Goal: Information Seeking & Learning: Learn about a topic

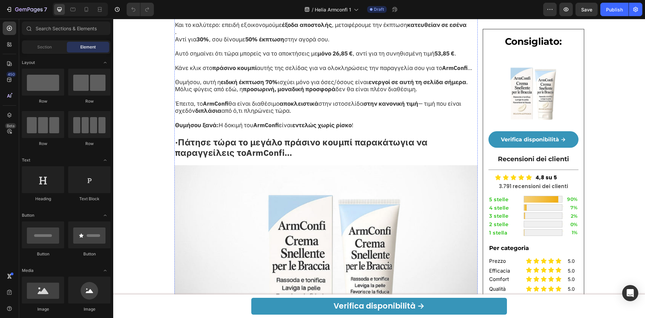
scroll to position [2869, 0]
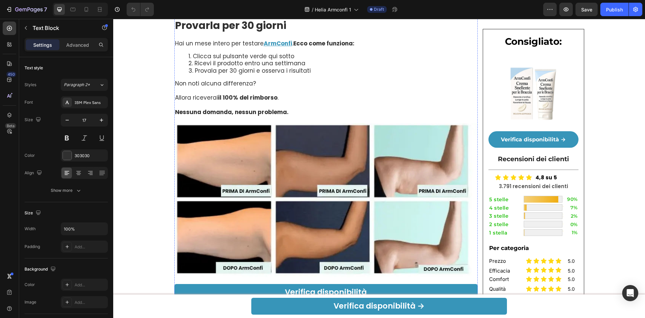
scroll to position [3631, 0]
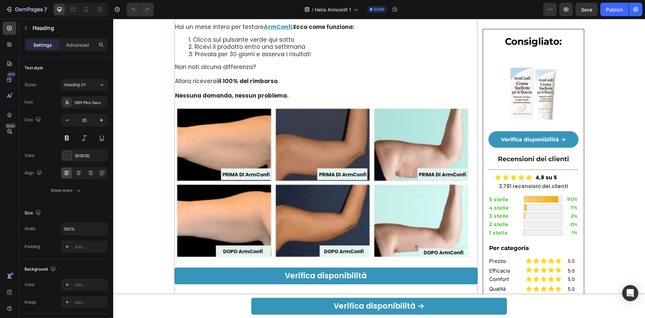
scroll to position [3765, 0]
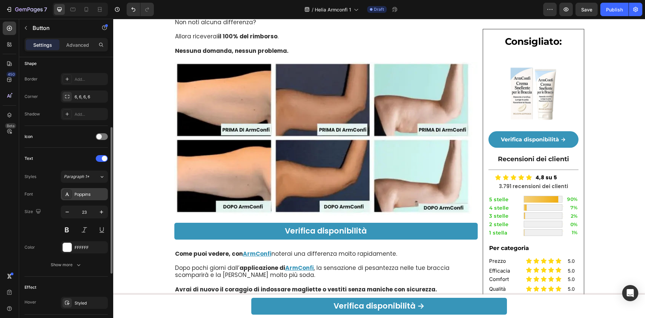
click at [79, 196] on div "Poppins" at bounding box center [91, 194] width 32 height 6
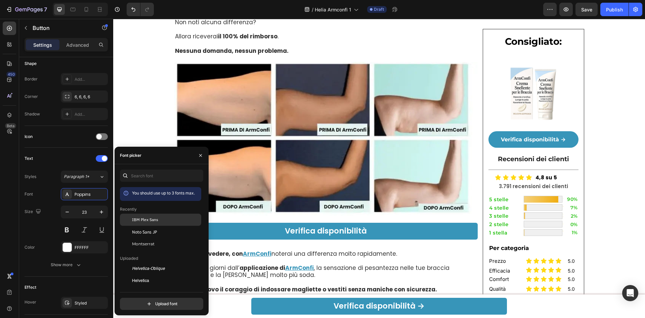
click at [173, 220] on div "IBM Plex Sans" at bounding box center [166, 220] width 68 height 6
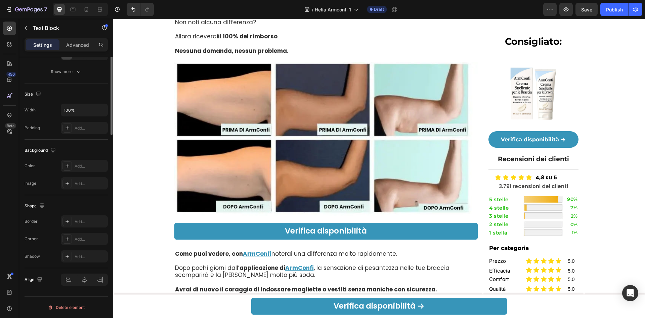
scroll to position [0, 0]
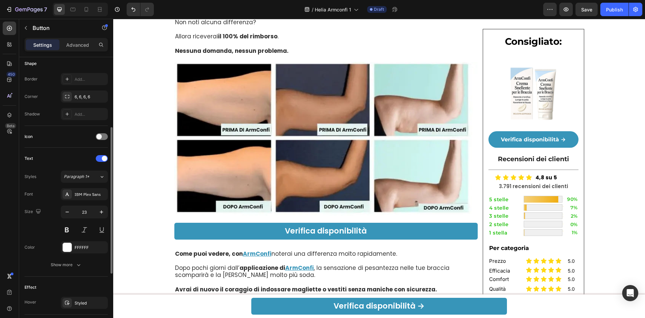
scroll to position [179, 0]
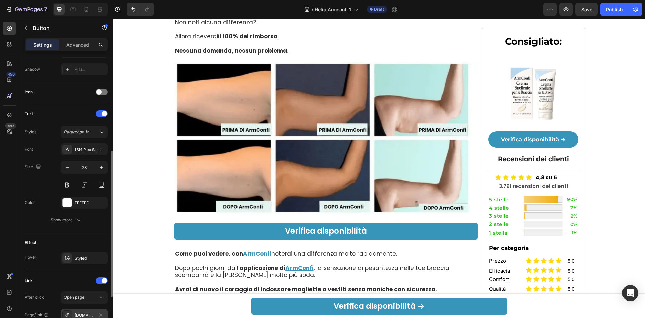
click at [79, 311] on div "[DOMAIN_NAME]" at bounding box center [84, 315] width 47 height 12
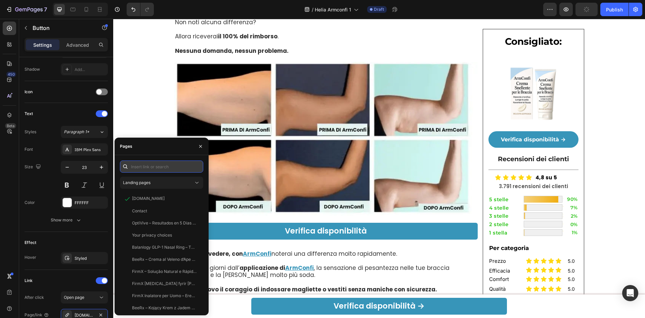
click at [161, 165] on input "text" at bounding box center [161, 166] width 83 height 12
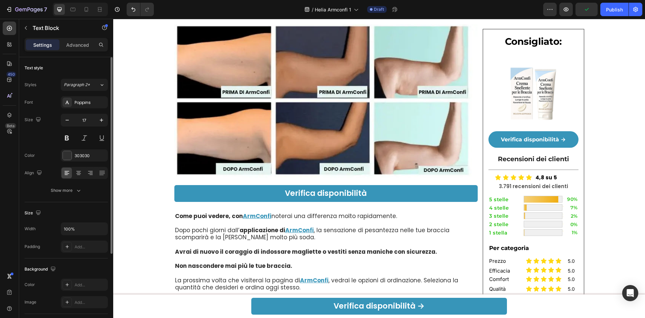
scroll to position [3855, 0]
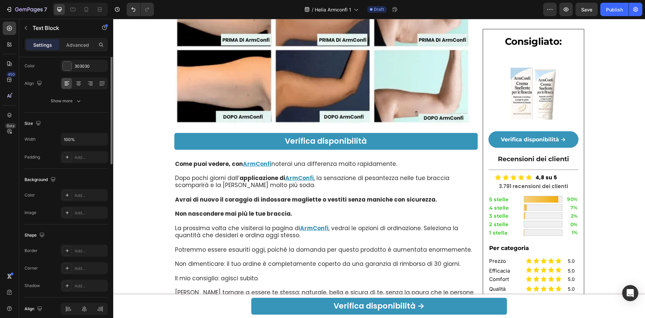
scroll to position [0, 0]
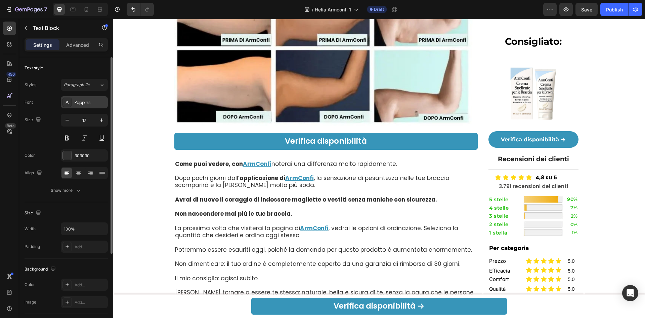
click at [94, 102] on div "Poppins" at bounding box center [91, 103] width 32 height 6
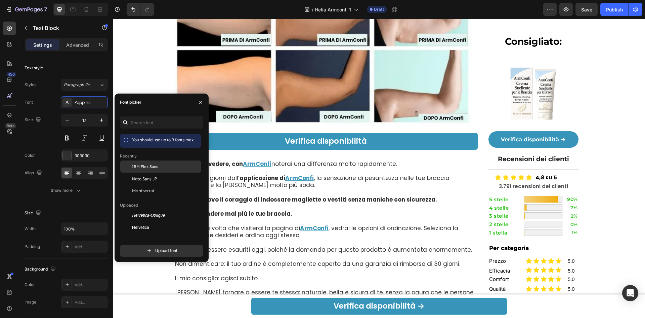
click at [145, 168] on span "IBM Plex Sans" at bounding box center [145, 166] width 26 height 6
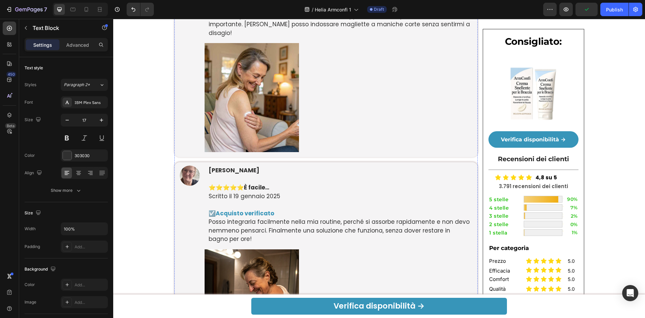
scroll to position [3317, 0]
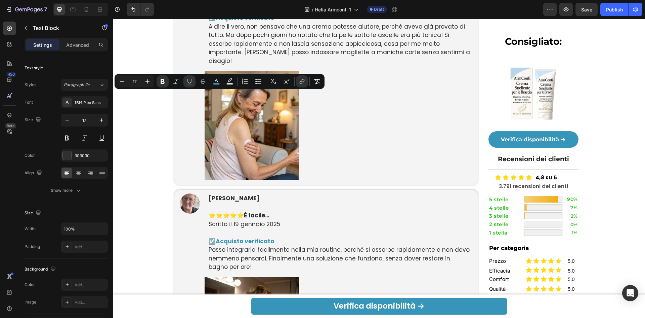
drag, startPoint x: 195, startPoint y: 94, endPoint x: 220, endPoint y: 93, distance: 25.2
copy u "ArmConfi"
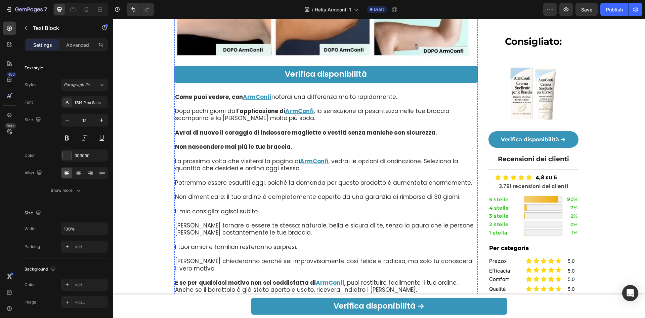
scroll to position [3855, 0]
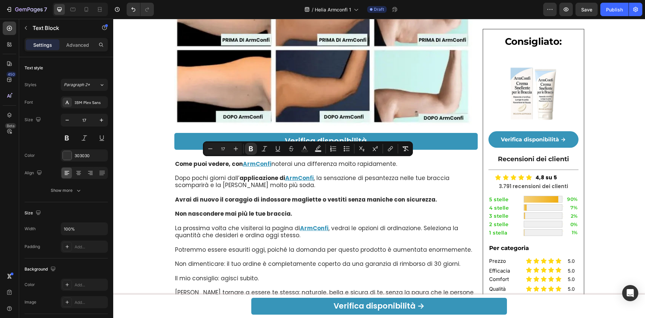
drag, startPoint x: 297, startPoint y: 164, endPoint x: 320, endPoint y: 164, distance: 23.2
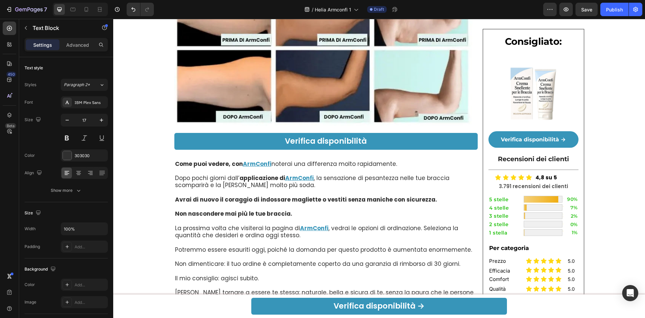
drag, startPoint x: 415, startPoint y: 179, endPoint x: 438, endPoint y: 178, distance: 23.2
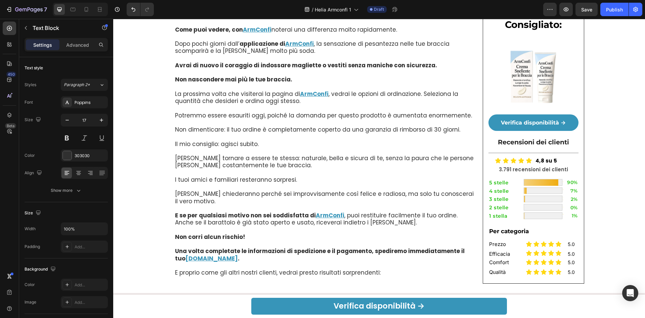
scroll to position [3990, 0]
click at [100, 101] on div "Poppins" at bounding box center [91, 103] width 32 height 6
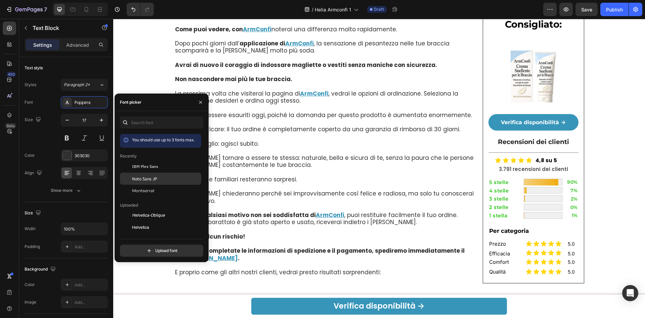
click at [143, 246] on div "Noto Sans JP" at bounding box center [160, 252] width 81 height 12
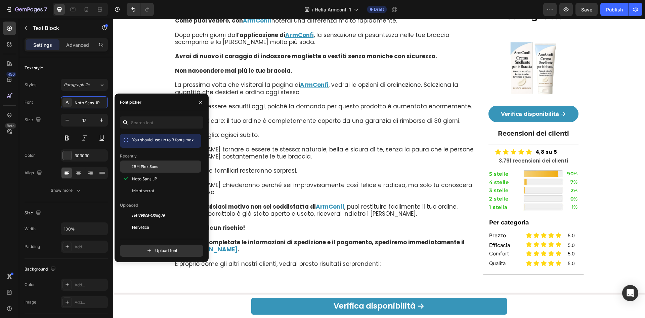
click at [143, 169] on span "IBM Plex Sans" at bounding box center [145, 166] width 26 height 6
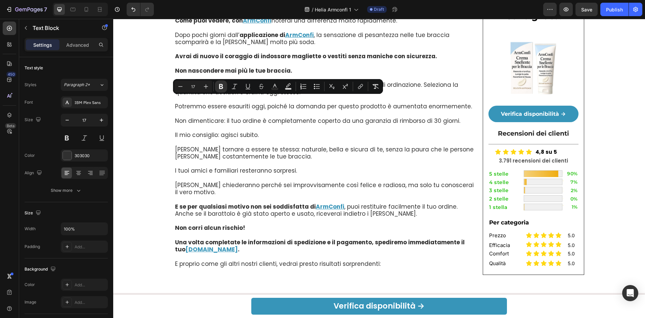
drag, startPoint x: 249, startPoint y: 102, endPoint x: 314, endPoint y: 104, distance: 65.6
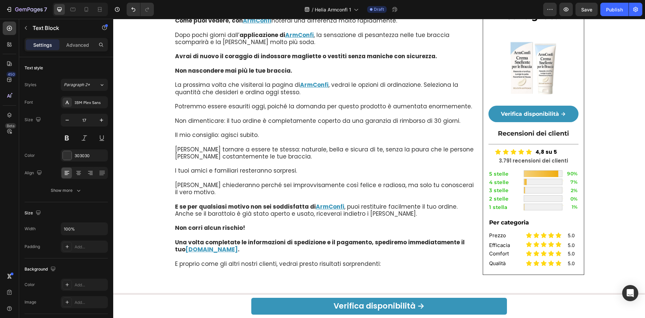
drag, startPoint x: 279, startPoint y: 117, endPoint x: 207, endPoint y: 117, distance: 71.9
drag, startPoint x: 217, startPoint y: 136, endPoint x: 265, endPoint y: 136, distance: 48.4
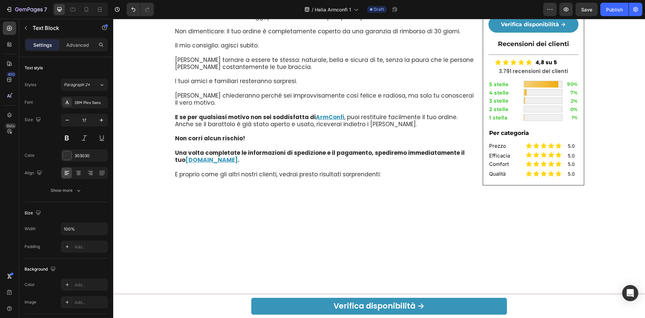
scroll to position [4169, 0]
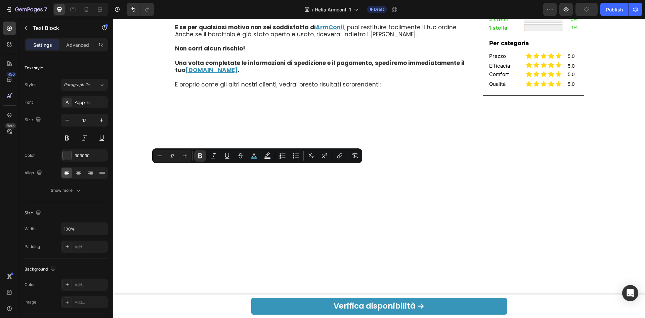
drag, startPoint x: 274, startPoint y: 171, endPoint x: 215, endPoint y: 166, distance: 59.4
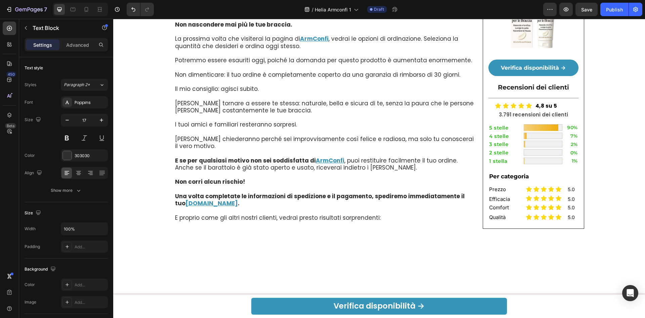
scroll to position [4034, 0]
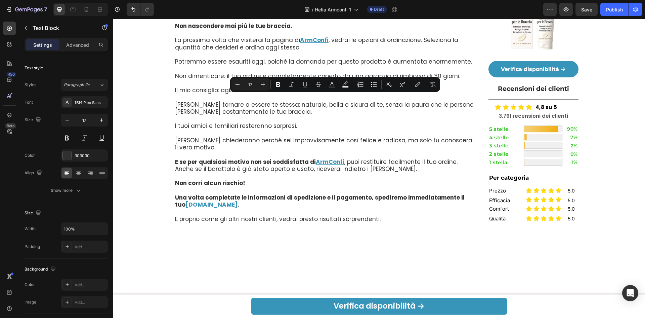
drag, startPoint x: 207, startPoint y: 97, endPoint x: 309, endPoint y: 127, distance: 106.5
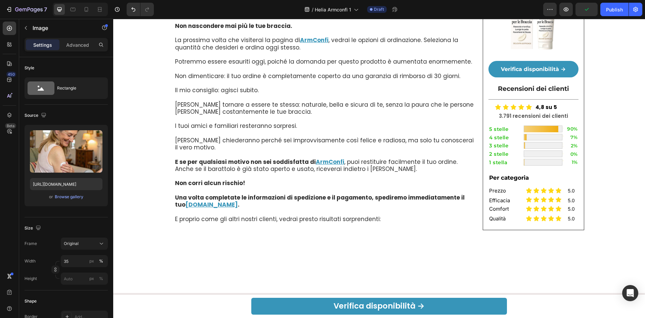
scroll to position [4124, 0]
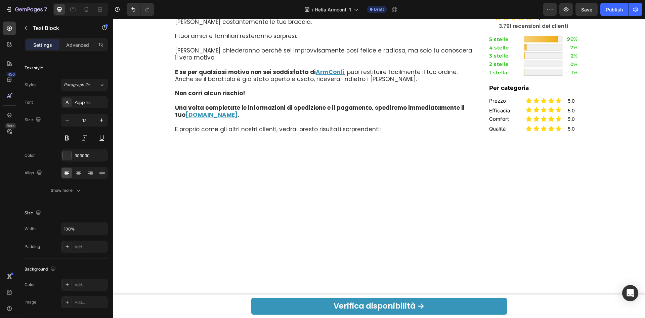
click at [83, 105] on div "Poppins" at bounding box center [84, 102] width 47 height 12
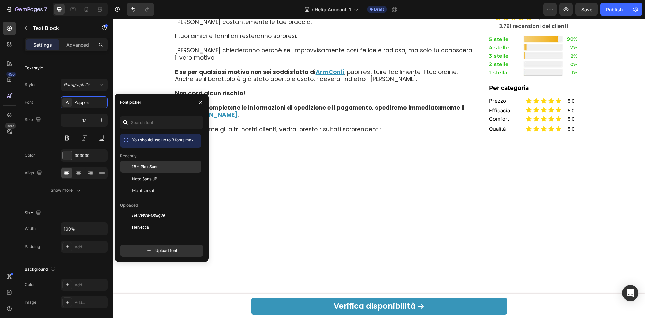
click at [143, 209] on div "IBM Plex Sans" at bounding box center [160, 215] width 81 height 12
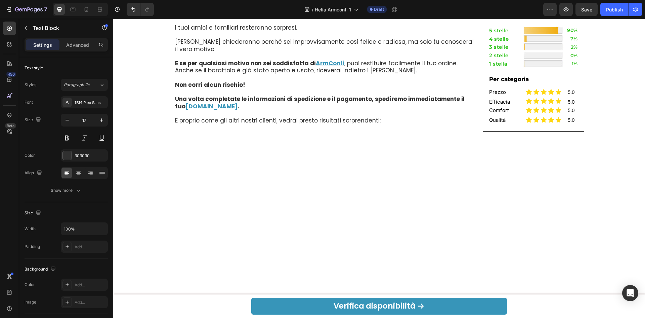
drag, startPoint x: 247, startPoint y: 191, endPoint x: 274, endPoint y: 188, distance: 26.4
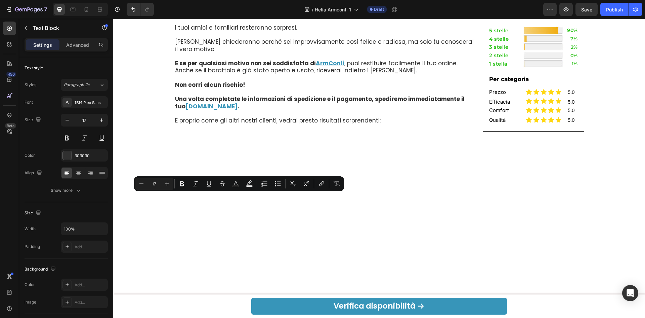
drag, startPoint x: 208, startPoint y: 197, endPoint x: 278, endPoint y: 197, distance: 69.9
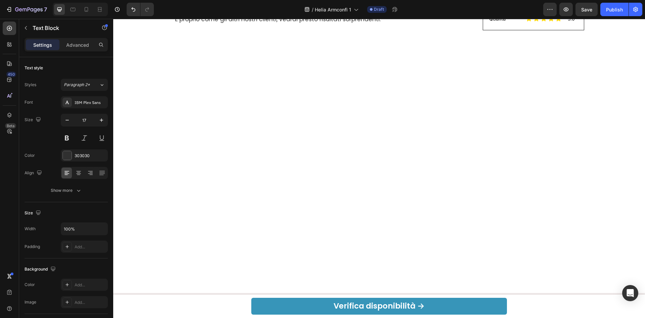
scroll to position [4258, 0]
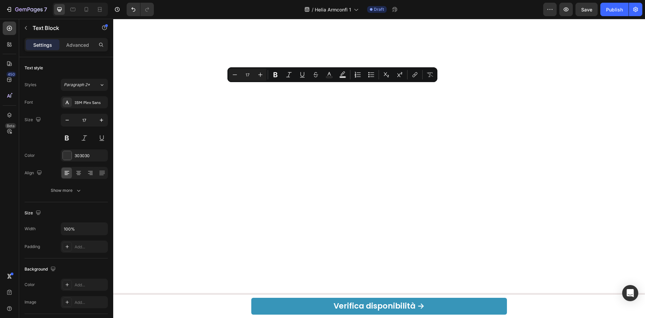
drag, startPoint x: 207, startPoint y: 89, endPoint x: 432, endPoint y: 104, distance: 225.8
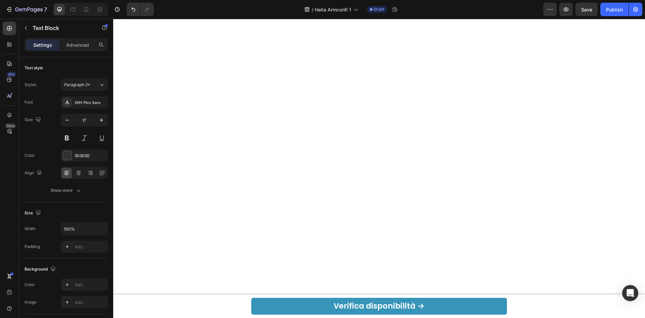
scroll to position [4348, 0]
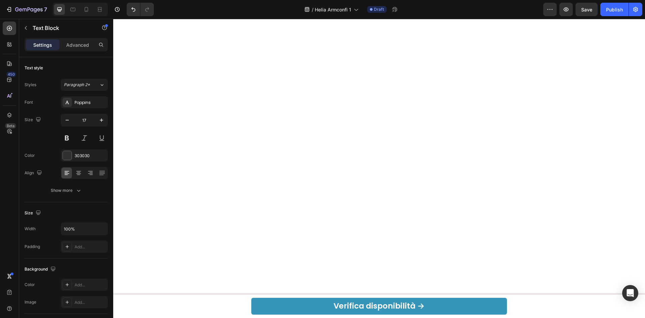
click at [84, 105] on div "Poppins" at bounding box center [91, 103] width 32 height 6
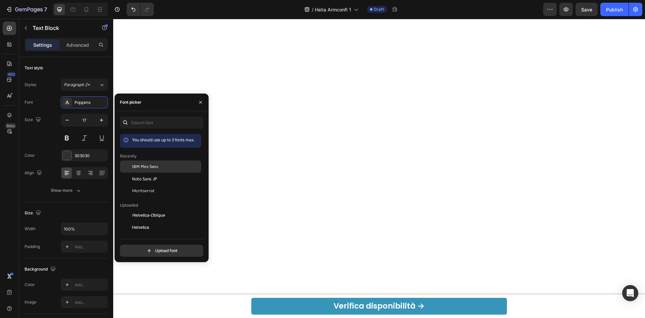
click at [136, 168] on span "IBM Plex Sans" at bounding box center [145, 166] width 26 height 6
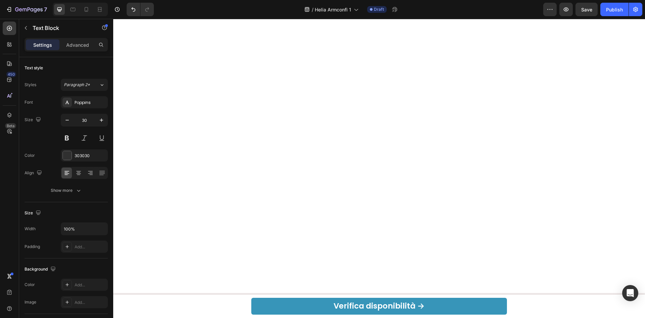
click at [81, 106] on div "Poppins" at bounding box center [84, 102] width 47 height 12
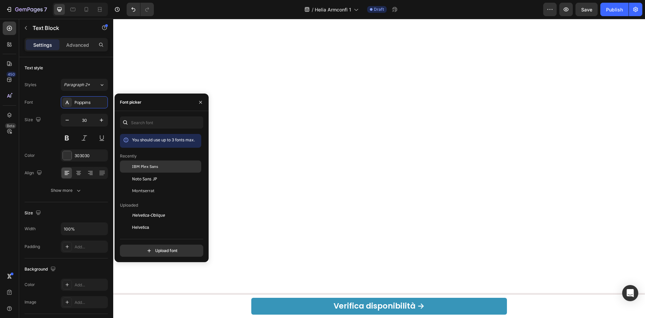
click at [144, 167] on span "IBM Plex Sans" at bounding box center [145, 166] width 26 height 6
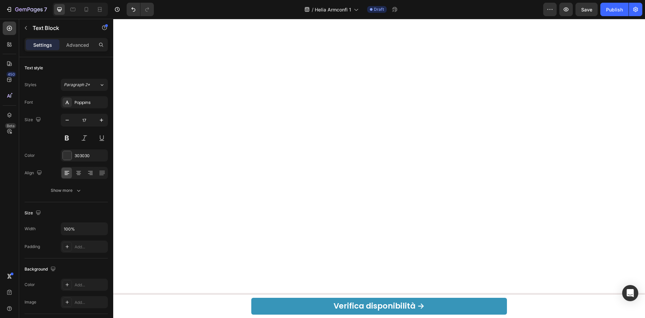
scroll to position [4393, 0]
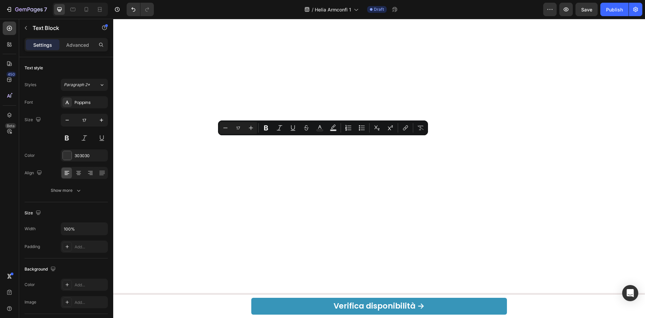
drag, startPoint x: 325, startPoint y: 155, endPoint x: 159, endPoint y: 142, distance: 165.9
drag, startPoint x: 363, startPoint y: 131, endPoint x: 350, endPoint y: 130, distance: 13.2
click at [350, 130] on div "Minus 17 Plus Bold Italic Underline Strikethrough Text Color Text Background Co…" at bounding box center [323, 128] width 207 height 12
click at [350, 130] on icon "Editor contextual toolbar" at bounding box center [350, 129] width 4 height 0
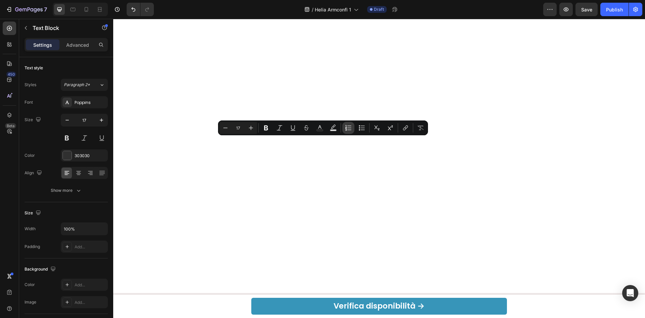
type input "17"
click at [85, 102] on div "Poppins" at bounding box center [91, 103] width 32 height 6
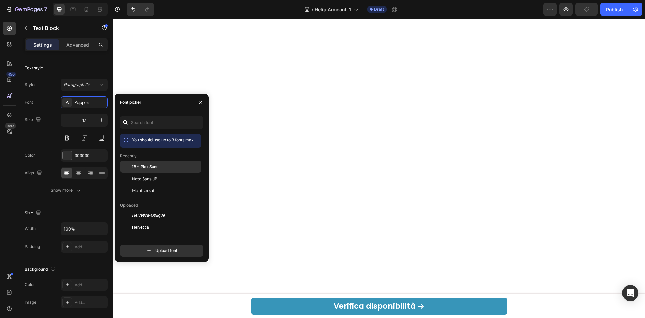
click at [161, 165] on div "IBM Plex Sans" at bounding box center [166, 166] width 68 height 6
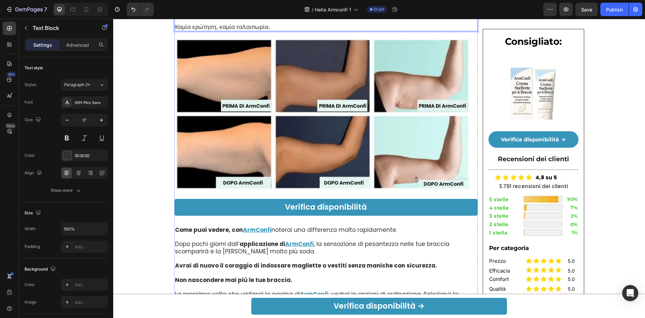
scroll to position [3810, 0]
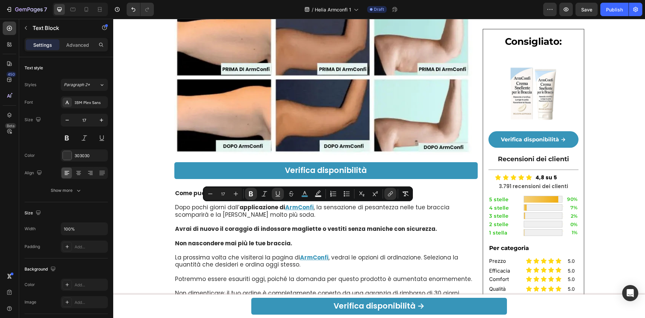
drag, startPoint x: 295, startPoint y: 209, endPoint x: 321, endPoint y: 209, distance: 25.6
copy u "ArmConfi"
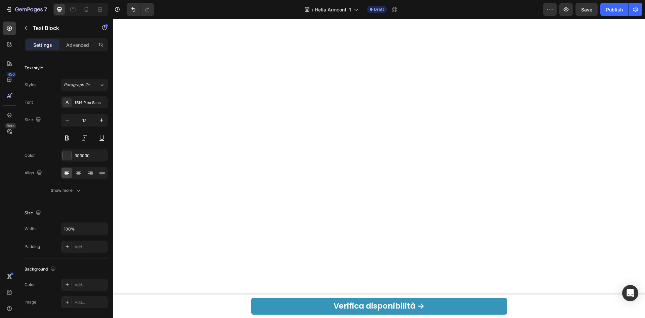
scroll to position [4303, 0]
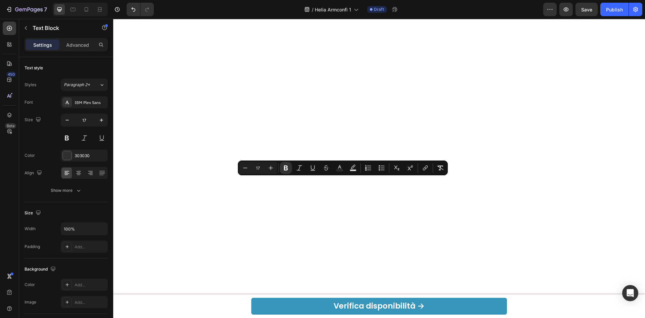
drag, startPoint x: 331, startPoint y: 183, endPoint x: 355, endPoint y: 183, distance: 24.2
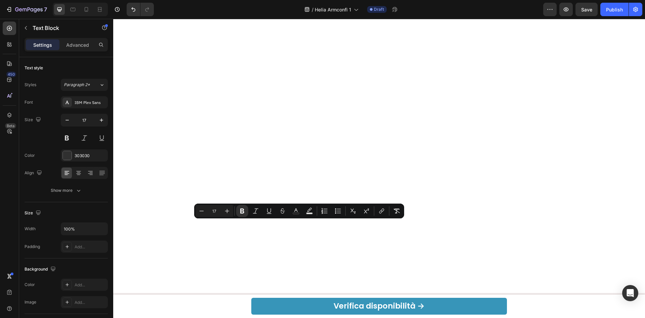
drag, startPoint x: 288, startPoint y: 226, endPoint x: 313, endPoint y: 228, distance: 24.6
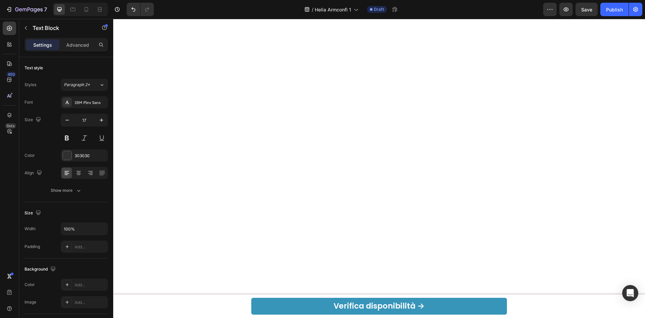
scroll to position [4707, 0]
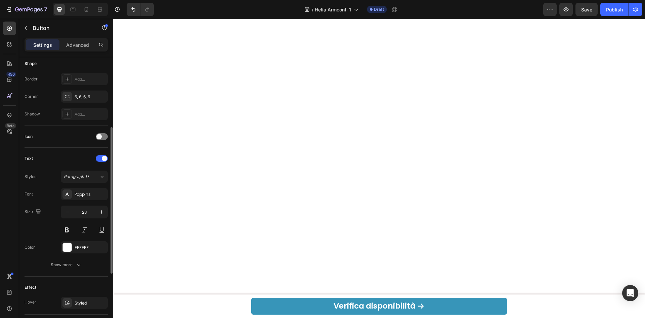
scroll to position [179, 0]
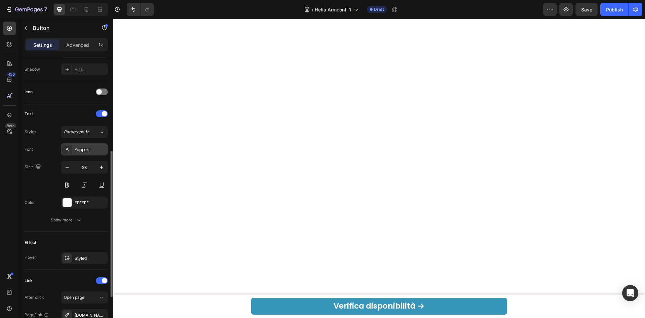
click at [78, 152] on div "Poppins" at bounding box center [91, 150] width 32 height 6
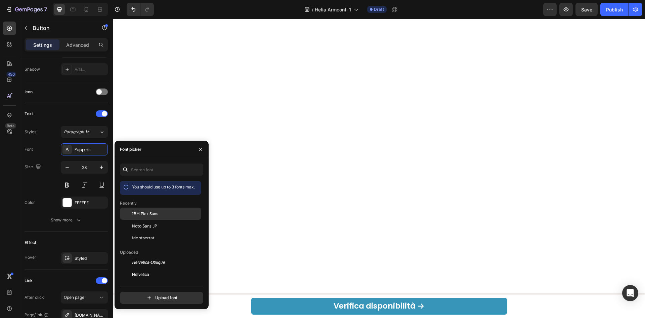
click at [144, 257] on div "IBM Plex Sans" at bounding box center [160, 263] width 81 height 12
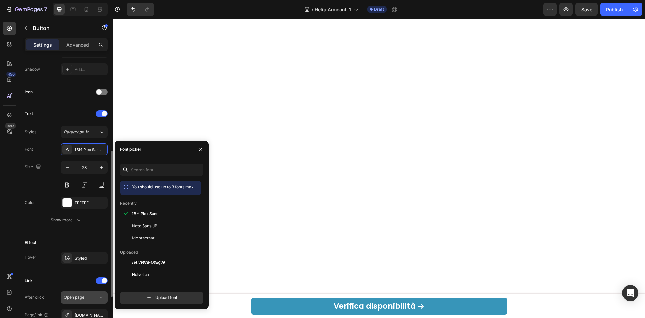
scroll to position [224, 0]
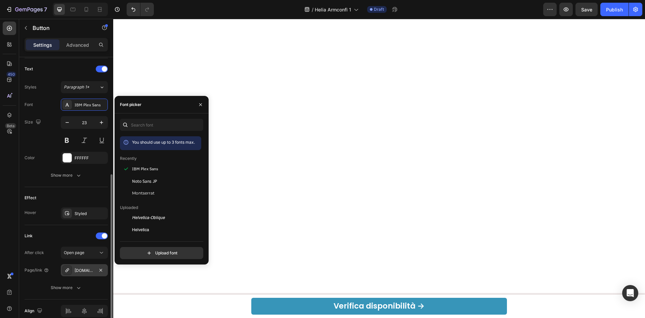
click at [87, 269] on div "[DOMAIN_NAME]" at bounding box center [84, 270] width 19 height 6
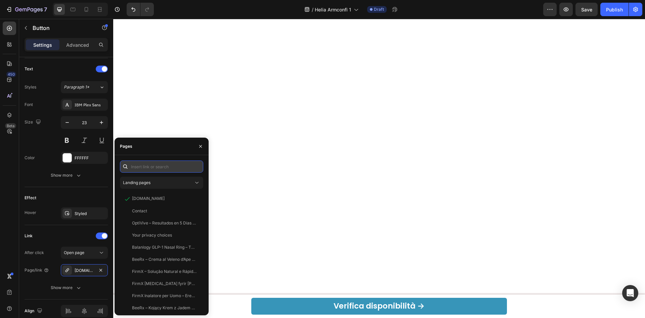
click at [156, 164] on input "text" at bounding box center [161, 166] width 83 height 12
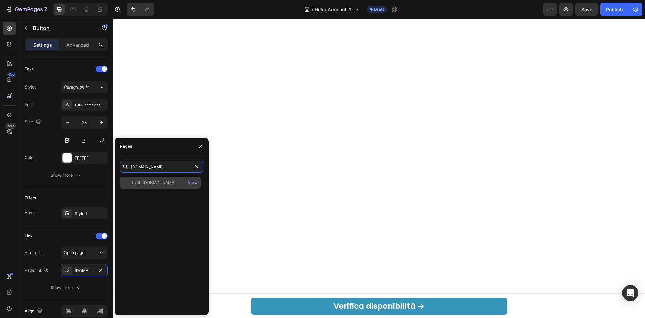
type input "[DOMAIN_NAME]"
click at [155, 181] on div "[URL][DOMAIN_NAME]" at bounding box center [153, 183] width 43 height 6
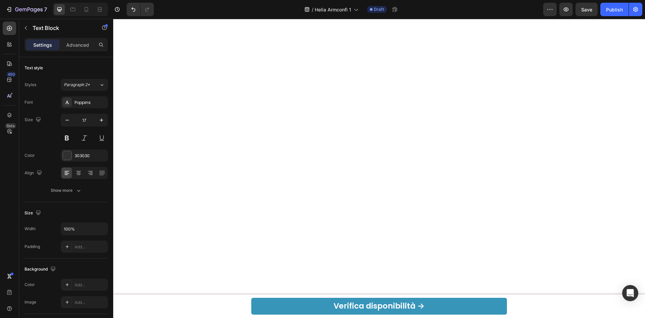
scroll to position [4796, 0]
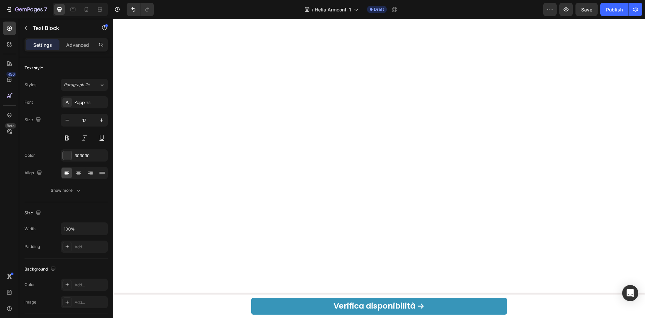
click at [88, 106] on div "Poppins" at bounding box center [84, 102] width 47 height 12
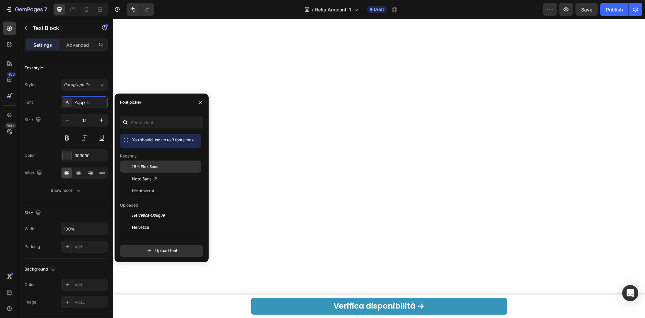
click at [150, 166] on span "IBM Plex Sans" at bounding box center [145, 166] width 26 height 6
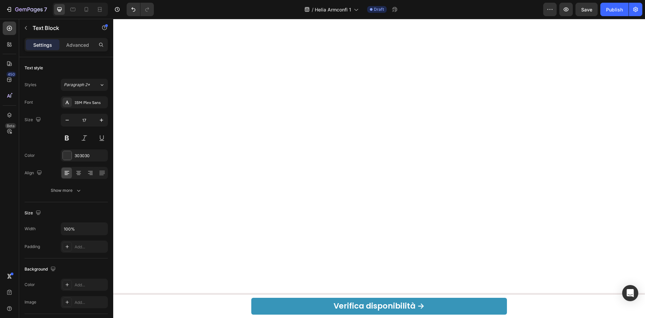
scroll to position [4759, 0]
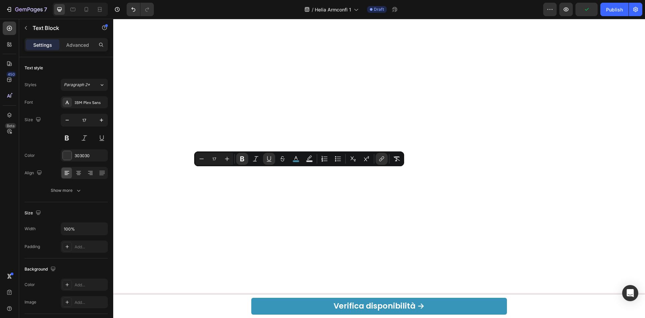
drag, startPoint x: 286, startPoint y: 172, endPoint x: 312, endPoint y: 170, distance: 25.6
copy u "ArmConfi"
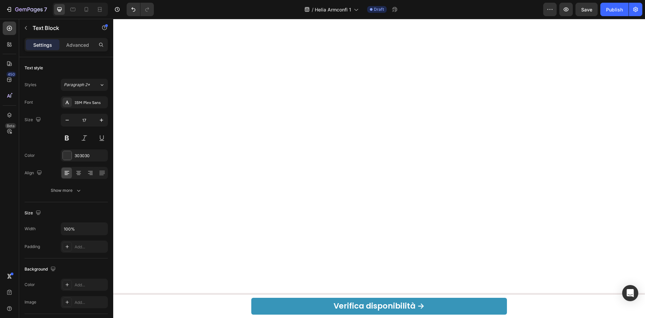
scroll to position [4714, 0]
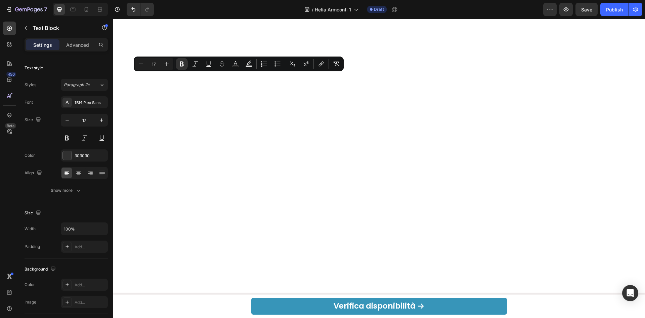
drag, startPoint x: 227, startPoint y: 77, endPoint x: 252, endPoint y: 74, distance: 25.0
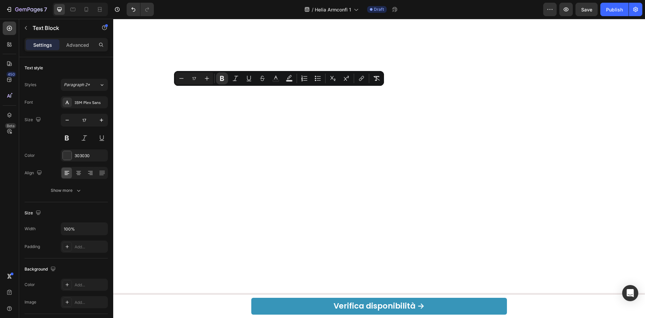
drag, startPoint x: 268, startPoint y: 93, endPoint x: 291, endPoint y: 91, distance: 23.9
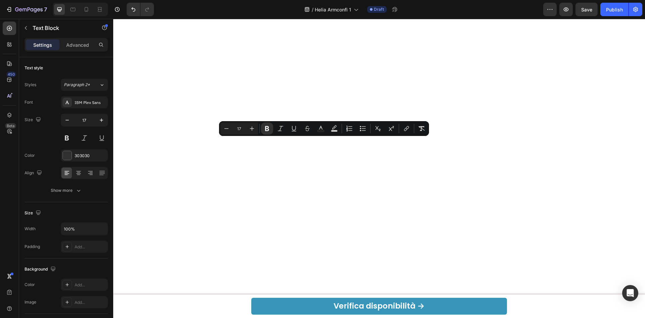
drag, startPoint x: 313, startPoint y: 144, endPoint x: 337, endPoint y: 144, distance: 24.2
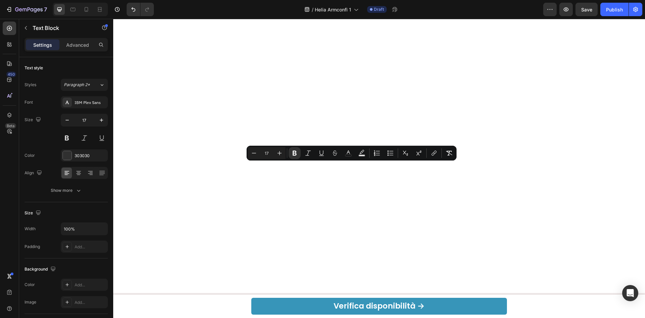
drag, startPoint x: 340, startPoint y: 168, endPoint x: 364, endPoint y: 168, distance: 24.5
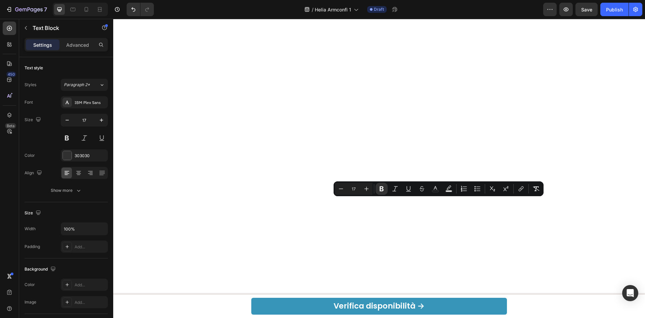
drag, startPoint x: 428, startPoint y: 203, endPoint x: 452, endPoint y: 204, distance: 24.2
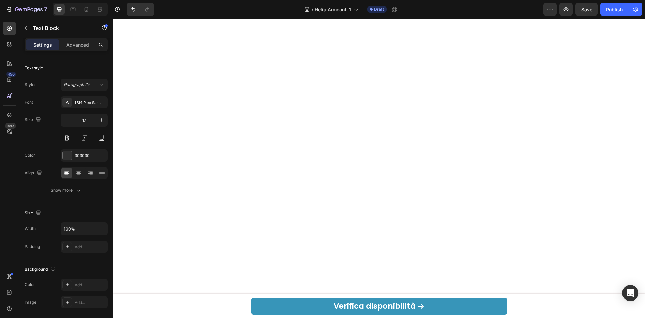
scroll to position [4848, 0]
click at [590, 10] on span "Save" at bounding box center [587, 10] width 11 height 6
